Goal: Information Seeking & Learning: Learn about a topic

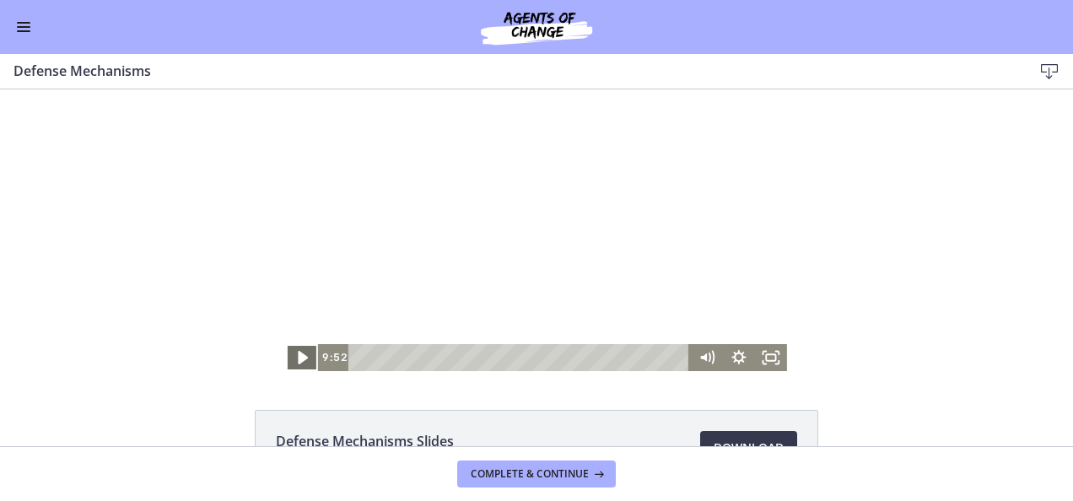
click at [299, 358] on icon "Play Video" at bounding box center [304, 357] width 10 height 13
click at [300, 234] on div at bounding box center [536, 230] width 501 height 282
click at [300, 229] on div at bounding box center [536, 230] width 501 height 282
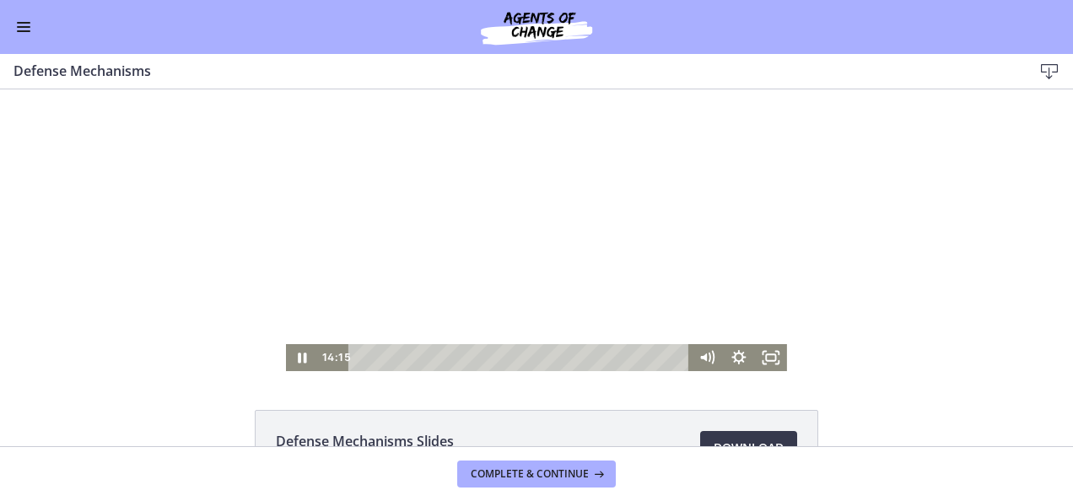
click at [300, 229] on div at bounding box center [536, 230] width 501 height 282
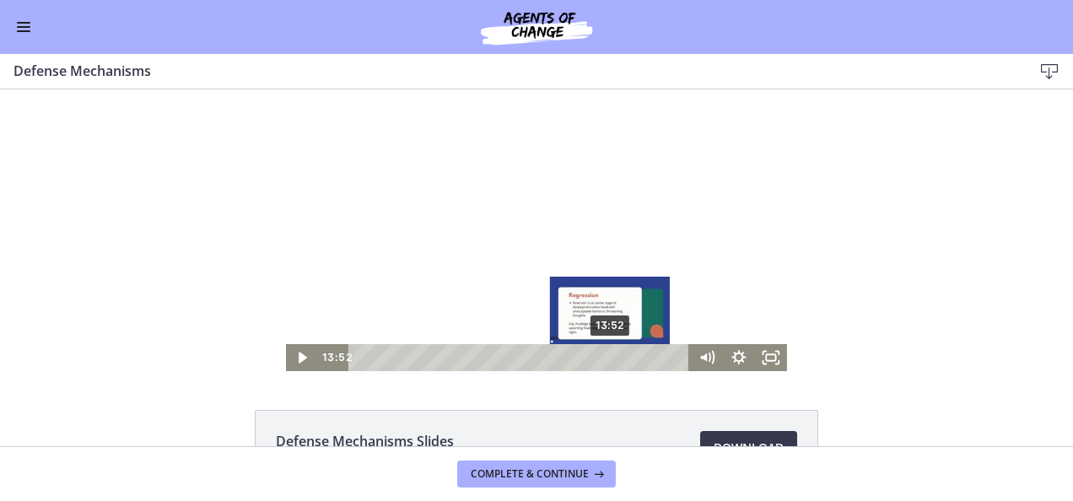
click at [605, 361] on div "13:52" at bounding box center [521, 357] width 323 height 27
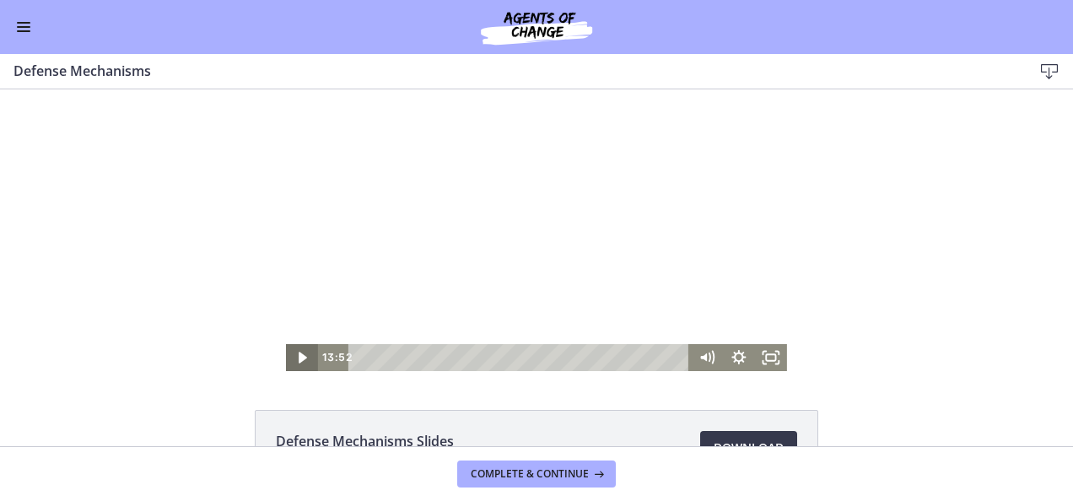
click at [298, 354] on icon "Play Video" at bounding box center [304, 357] width 32 height 27
click at [298, 355] on icon "Pause" at bounding box center [302, 358] width 10 height 13
click at [298, 354] on icon "Play Video" at bounding box center [303, 358] width 39 height 32
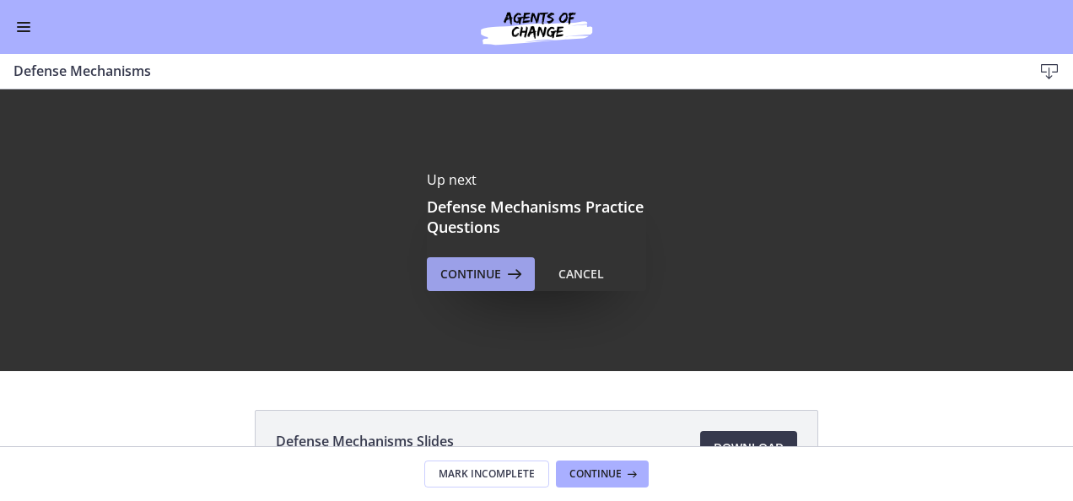
click at [477, 280] on span "Continue" at bounding box center [470, 274] width 61 height 20
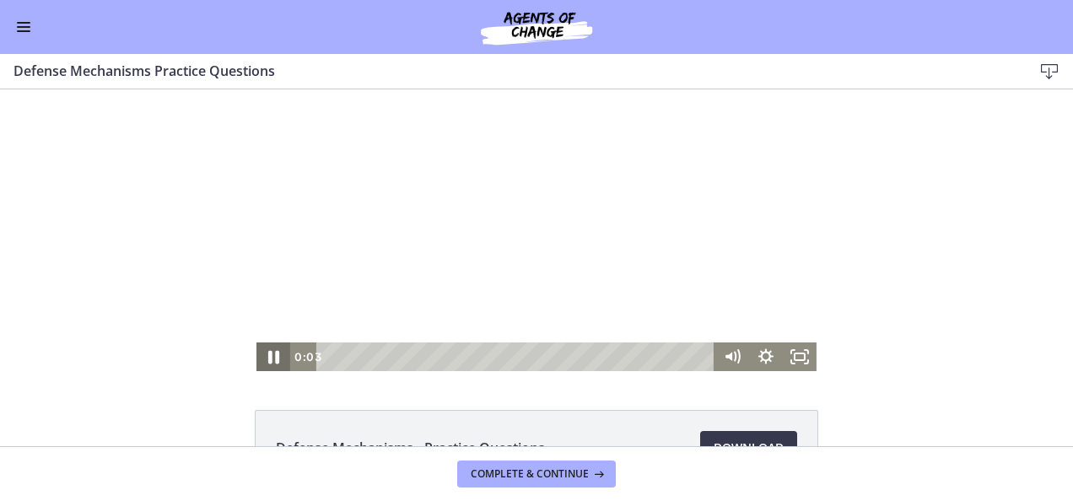
click at [268, 359] on icon "Pause" at bounding box center [273, 357] width 11 height 13
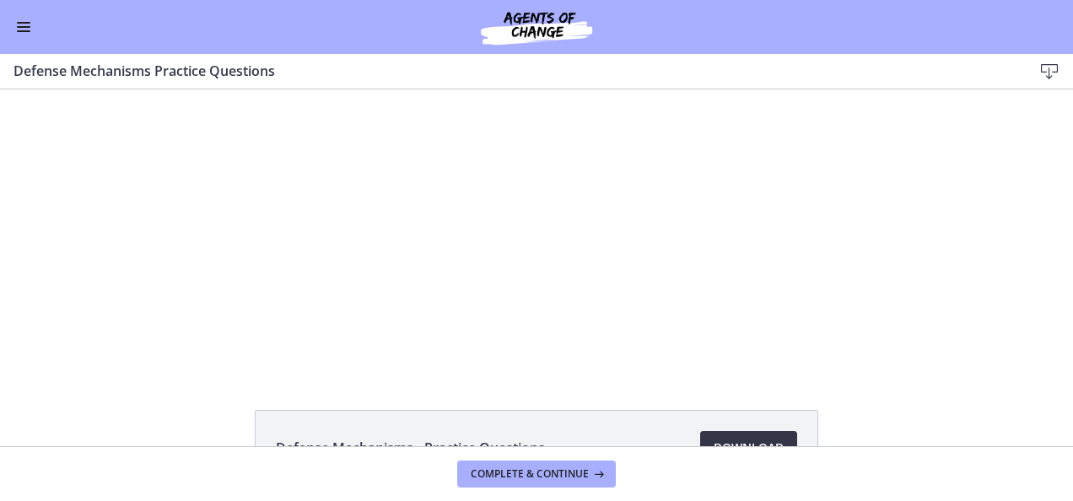
click at [726, 439] on span "Download Opens in a new window" at bounding box center [748, 448] width 70 height 20
click at [531, 472] on span "Complete & continue" at bounding box center [530, 473] width 118 height 13
click at [27, 25] on button "Enable menu" at bounding box center [23, 27] width 20 height 20
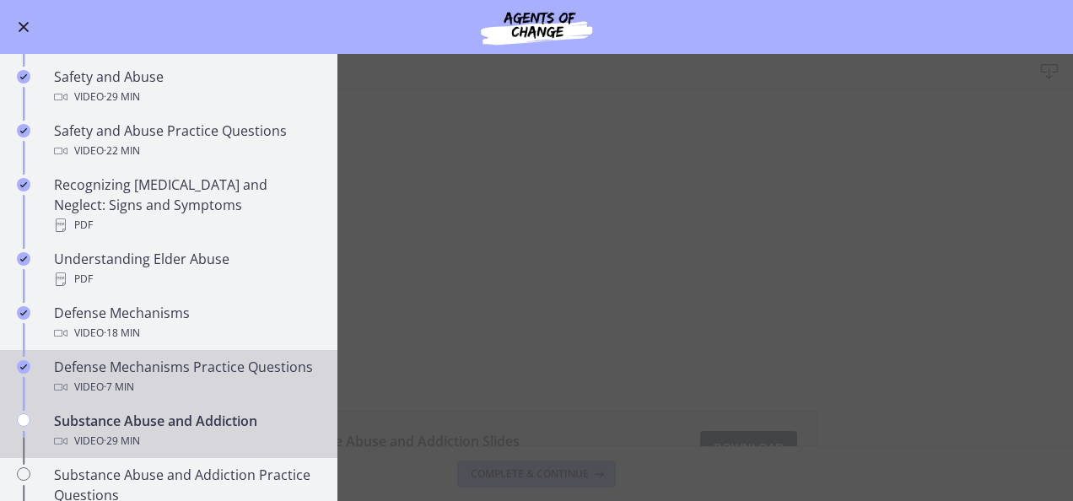
click at [139, 357] on div "Defense Mechanisms Practice Questions Video · 7 min" at bounding box center [185, 377] width 263 height 40
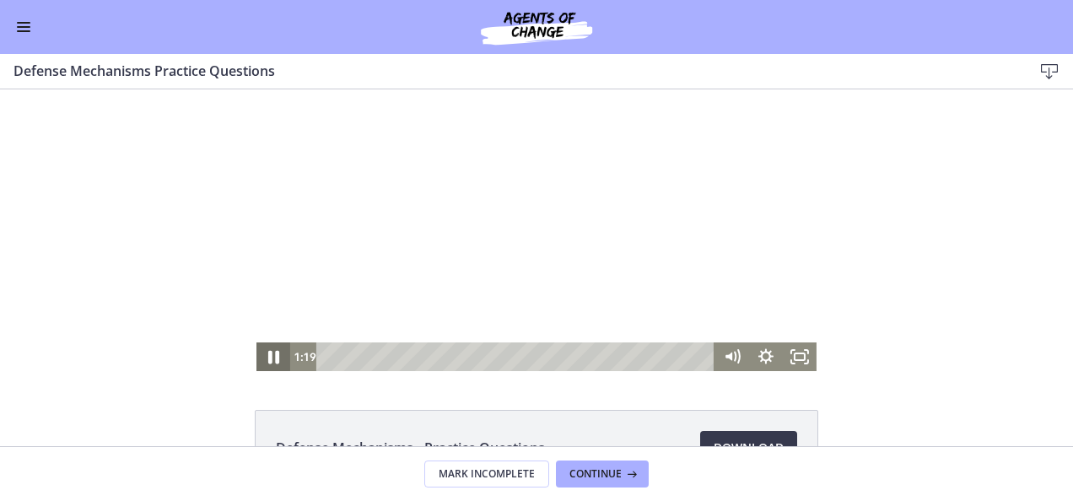
click at [270, 355] on icon "Pause" at bounding box center [273, 357] width 11 height 13
click at [27, 25] on button "Enable menu" at bounding box center [23, 27] width 20 height 20
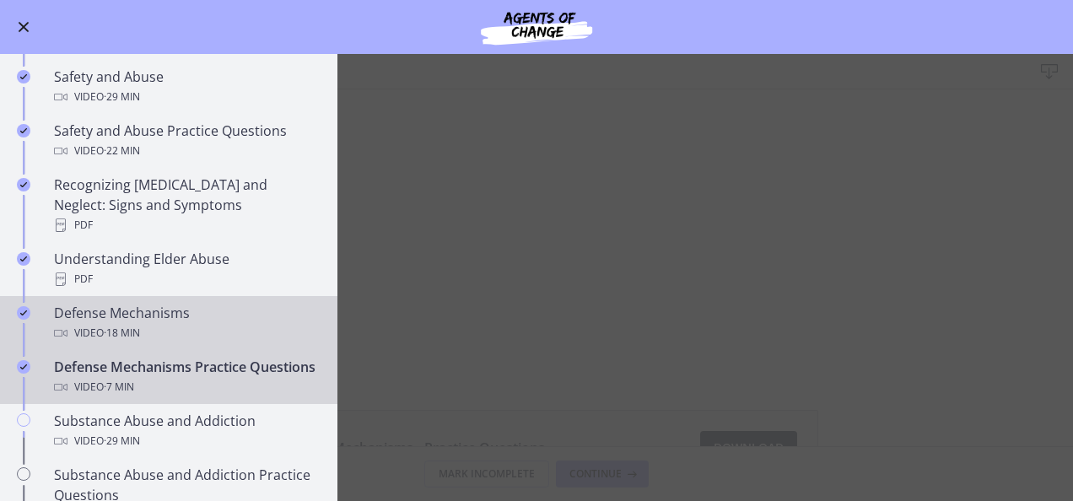
click at [104, 303] on div "Defense Mechanisms Video · 18 min" at bounding box center [185, 323] width 263 height 40
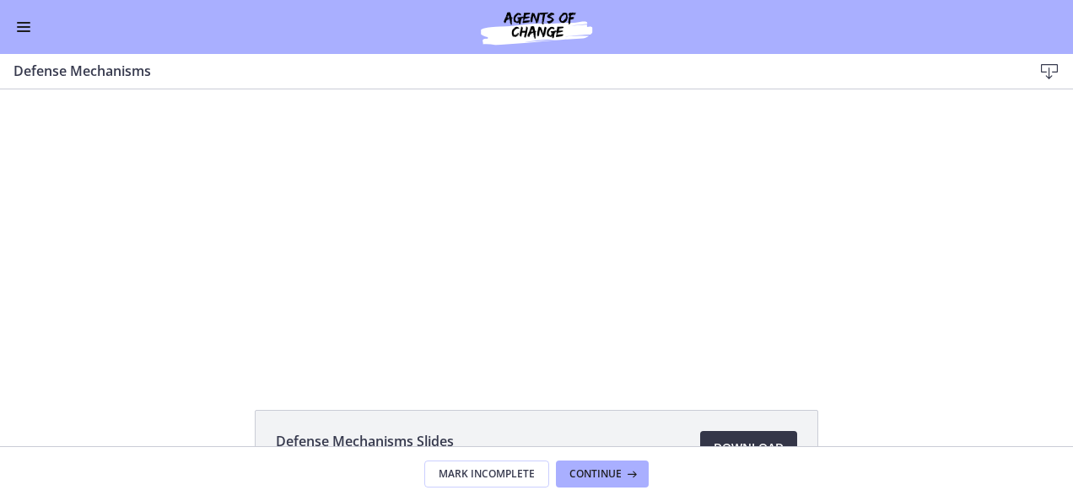
click at [729, 433] on link "Download Opens in a new window" at bounding box center [748, 448] width 97 height 34
click at [502, 474] on span "Mark Incomplete" at bounding box center [487, 473] width 96 height 13
click at [502, 474] on span "Complete & continue" at bounding box center [530, 473] width 118 height 13
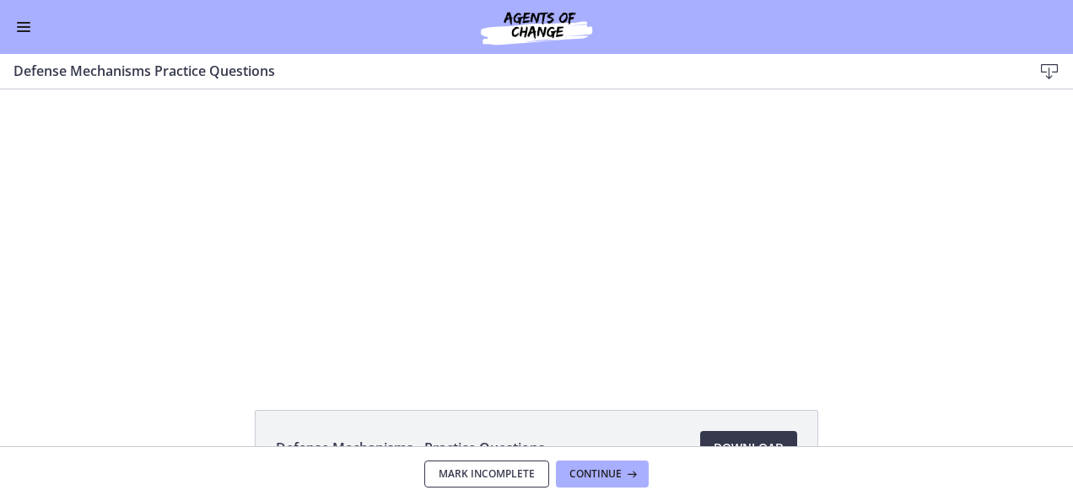
click at [502, 474] on span "Mark Incomplete" at bounding box center [487, 473] width 96 height 13
click at [502, 474] on span "Complete & continue" at bounding box center [530, 473] width 118 height 13
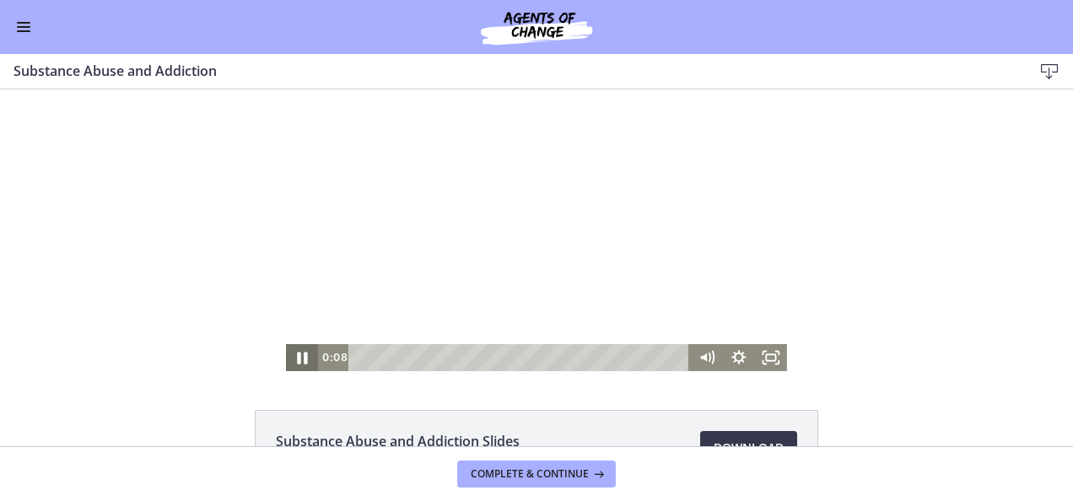
click at [299, 360] on icon "Pause" at bounding box center [302, 358] width 10 height 13
